Goal: Use online tool/utility: Use online tool/utility

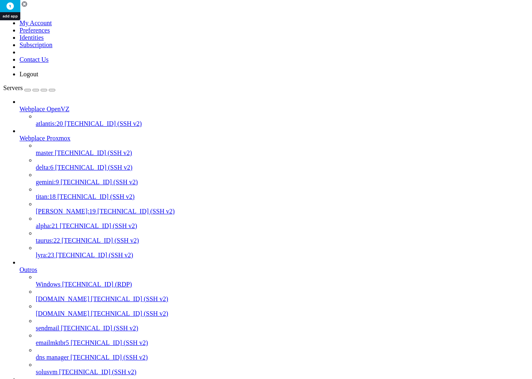
scroll to position [340454, 0]
click at [58, 164] on span "[TECHNICAL_ID] (SSH v2)" at bounding box center [93, 167] width 77 height 7
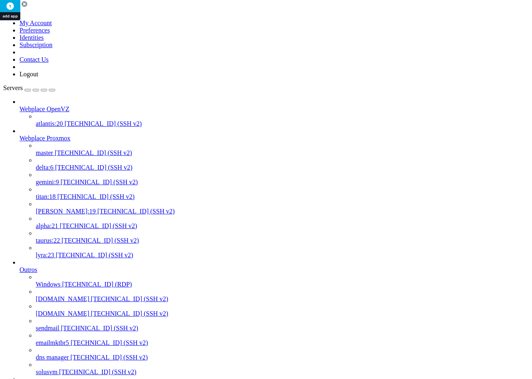
scroll to position [8, 2]
drag, startPoint x: 305, startPoint y: 1543, endPoint x: 61, endPoint y: 1527, distance: 243.8
copy div "curl -s -w '\nLookup time:\t\t%{time_namelookup}\nConnect time:\t\t%{time_conne…"
drag, startPoint x: 83, startPoint y: 1528, endPoint x: 316, endPoint y: 1544, distance: 233.2
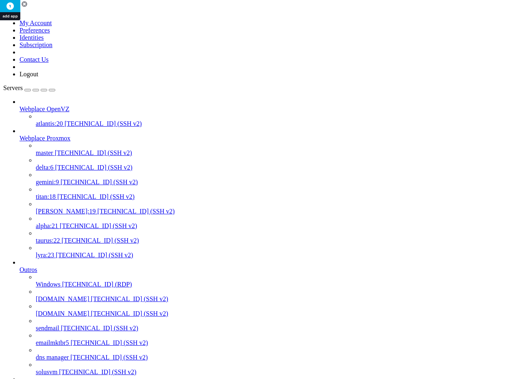
drag, startPoint x: 266, startPoint y: 1543, endPoint x: 62, endPoint y: 1528, distance: 204.8
copy div "curl -s -w '\nLookup time:\t\t%{time_namelookup}\nConnect time:\t\t%{time_conne…"
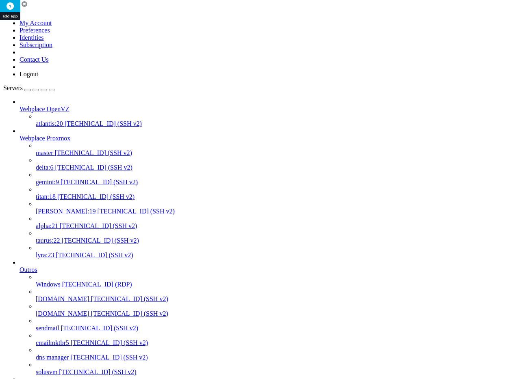
scroll to position [0, 0]
